Goal: Check status: Check status

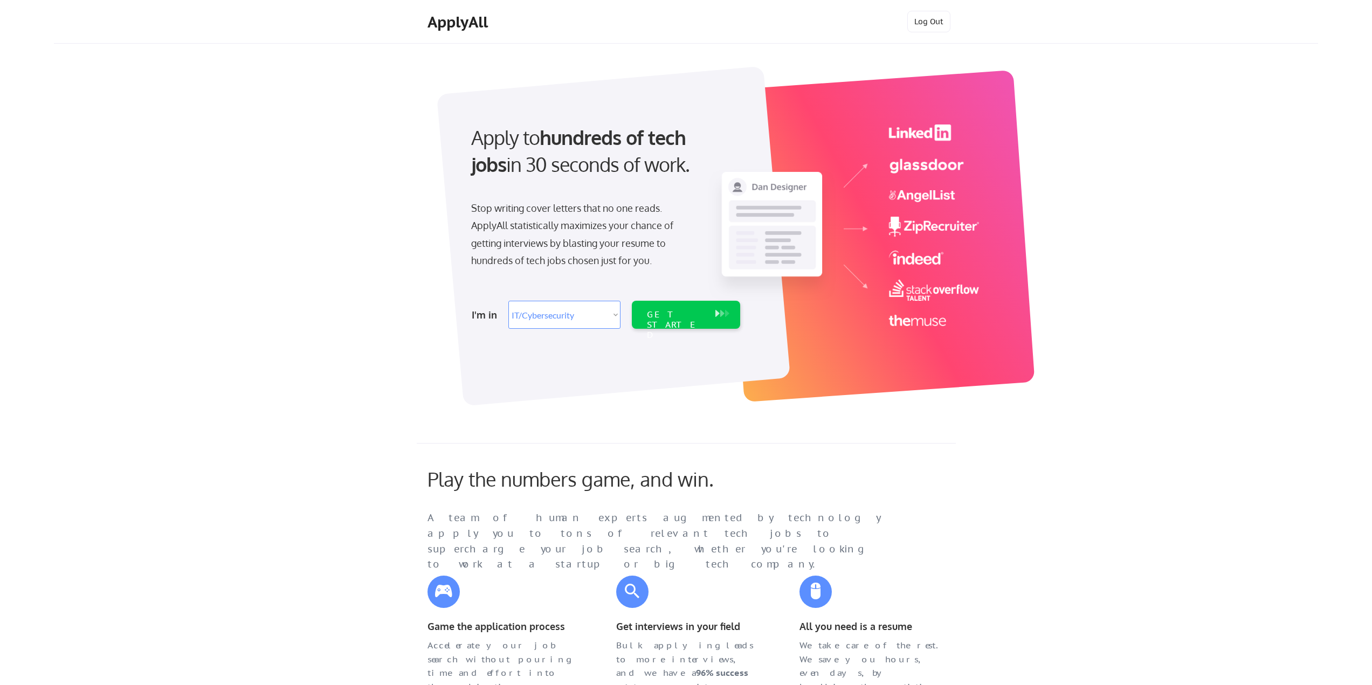
select select ""it_security""
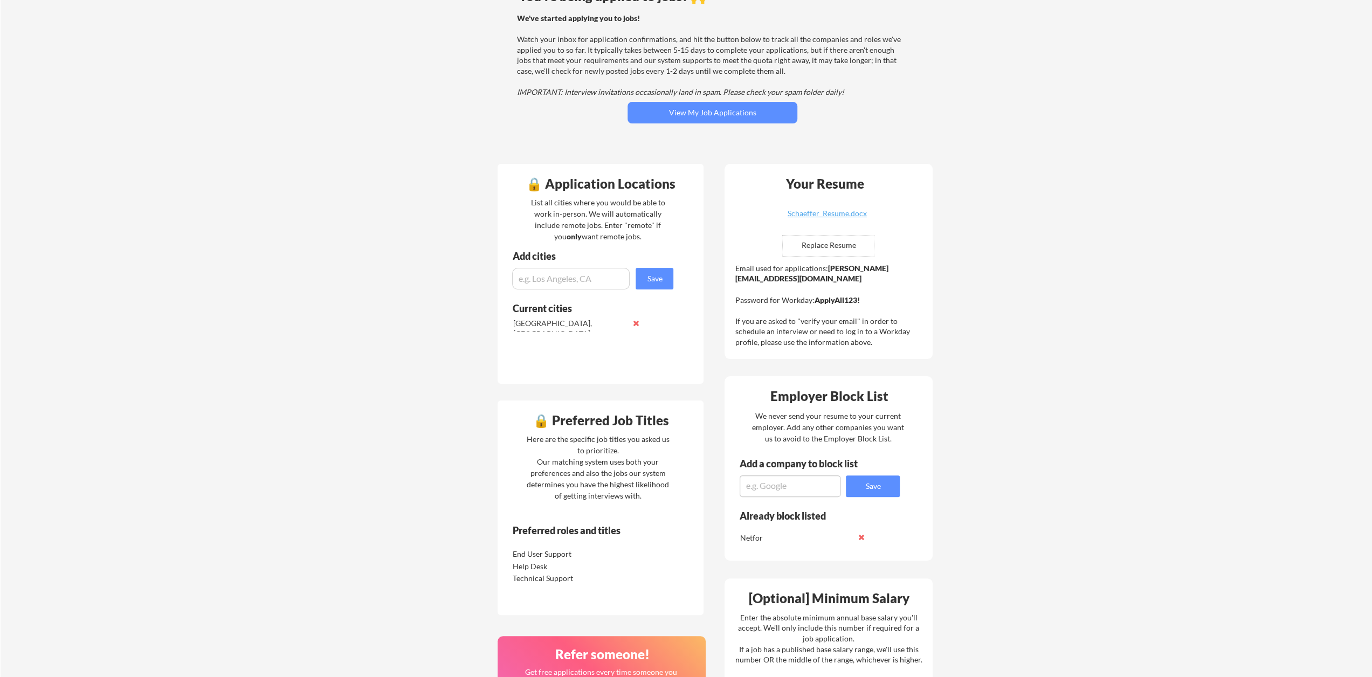
scroll to position [108, 0]
click at [681, 114] on button "View My Job Applications" at bounding box center [713, 115] width 170 height 22
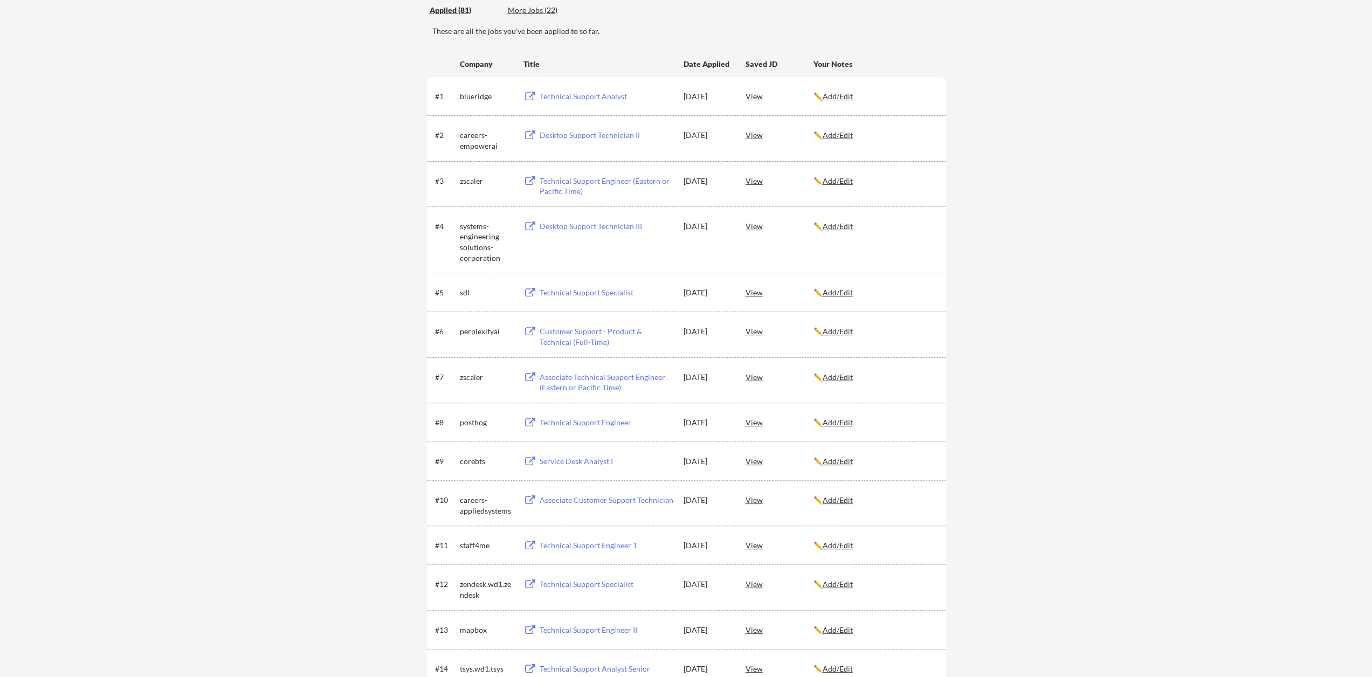
scroll to position [162, 0]
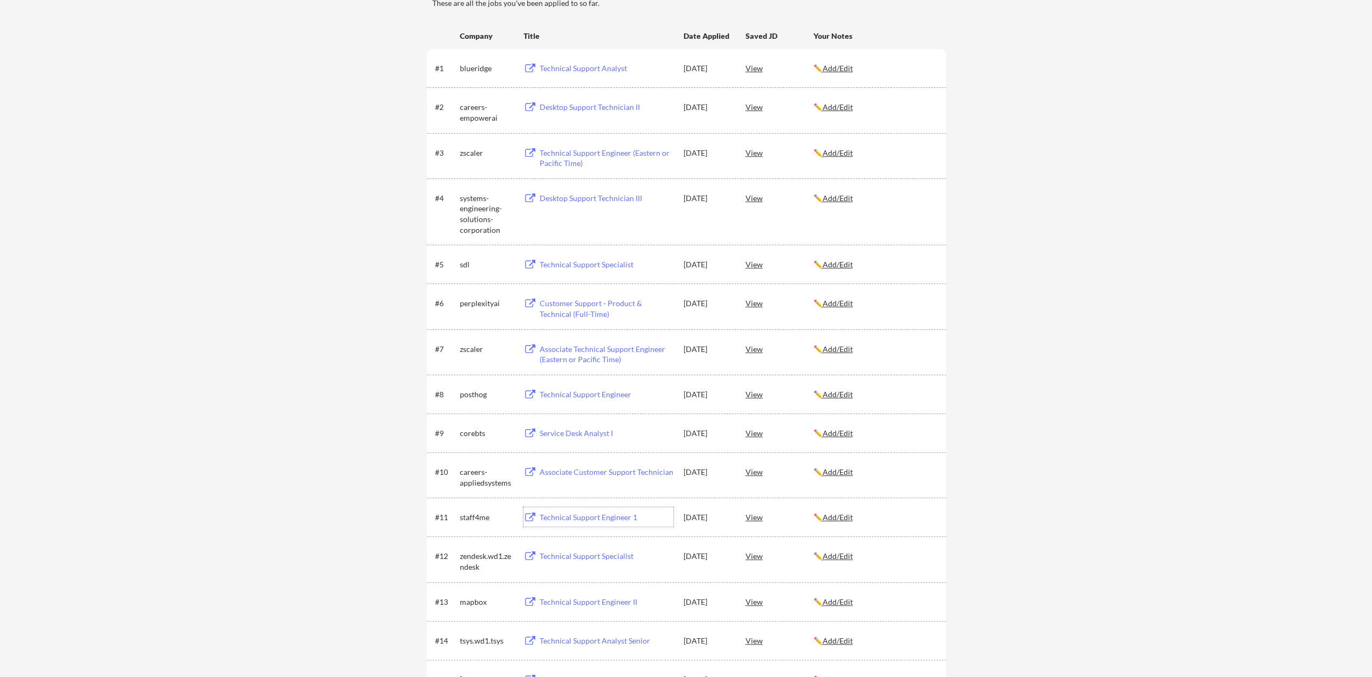
click at [584, 517] on div "Technical Support Engineer 1" at bounding box center [607, 517] width 134 height 11
click at [752, 516] on div "View" at bounding box center [780, 516] width 68 height 19
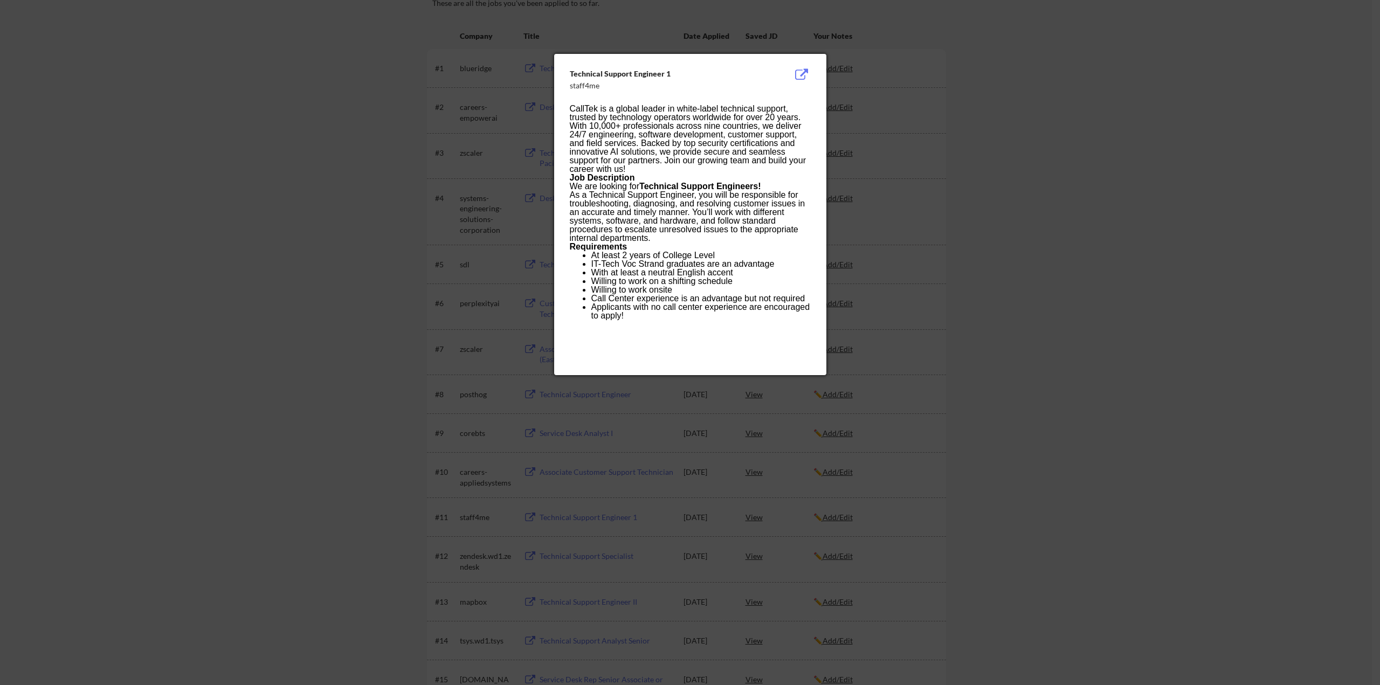
click at [301, 232] on div at bounding box center [690, 342] width 1380 height 685
